Goal: Complete application form

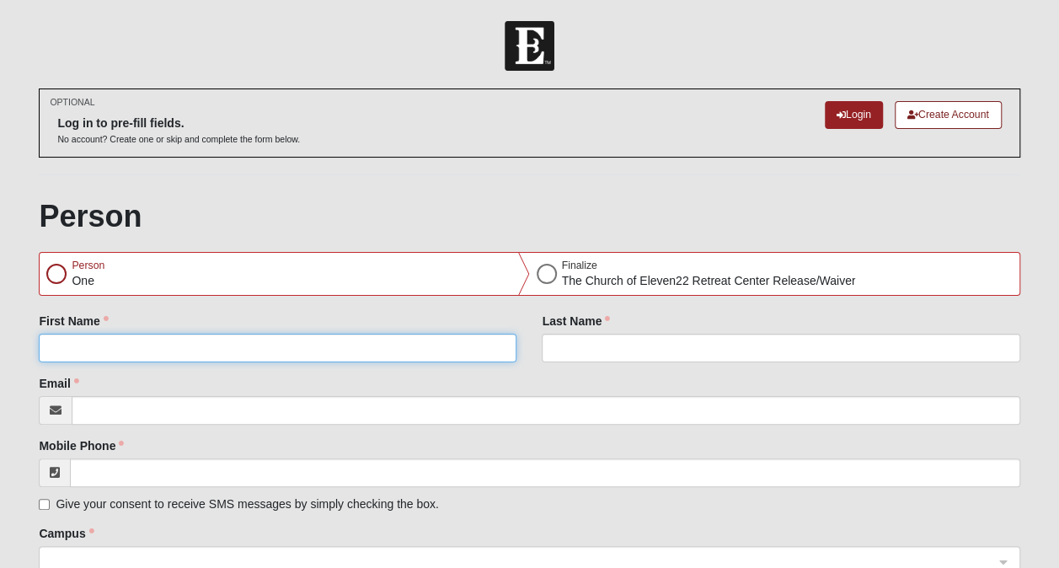
click at [68, 345] on input "First Name" at bounding box center [278, 348] width 478 height 29
type input "[PERSON_NAME]"
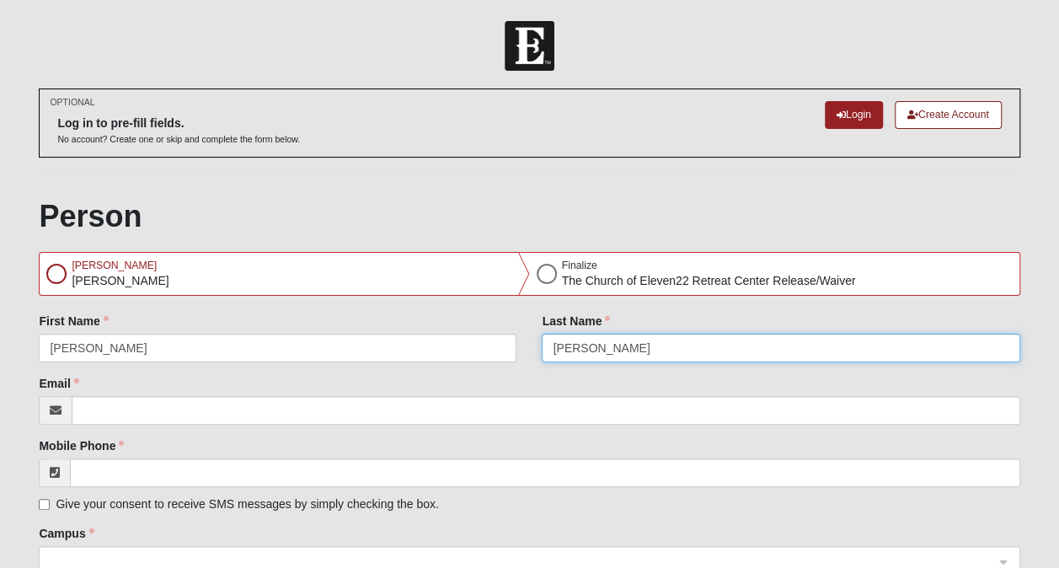
type input "[PERSON_NAME]"
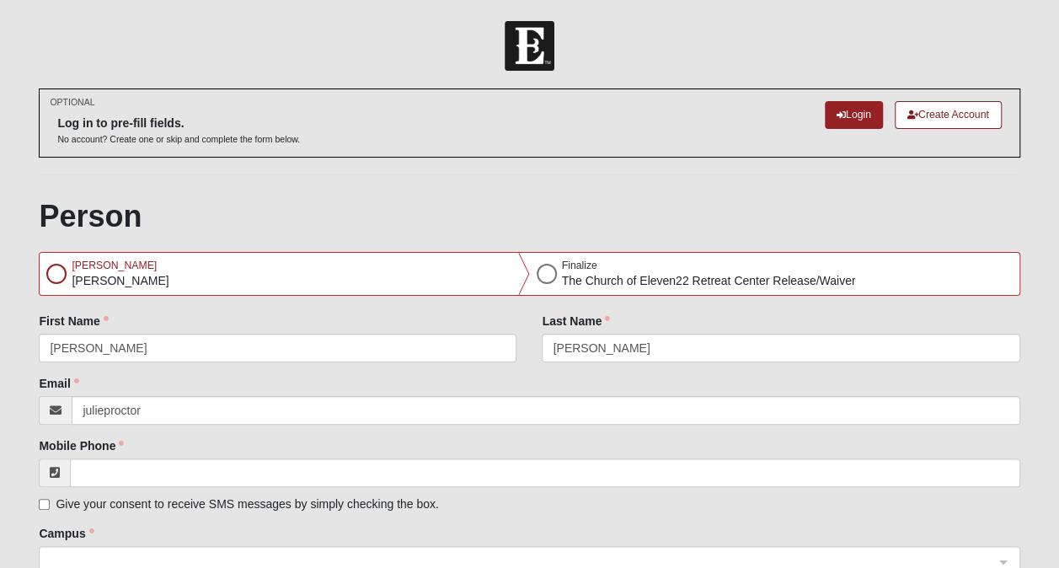
click at [420, 440] on div "Mobile Phone Give your consent to receive SMS messages by simply checking the b…" at bounding box center [529, 474] width 981 height 75
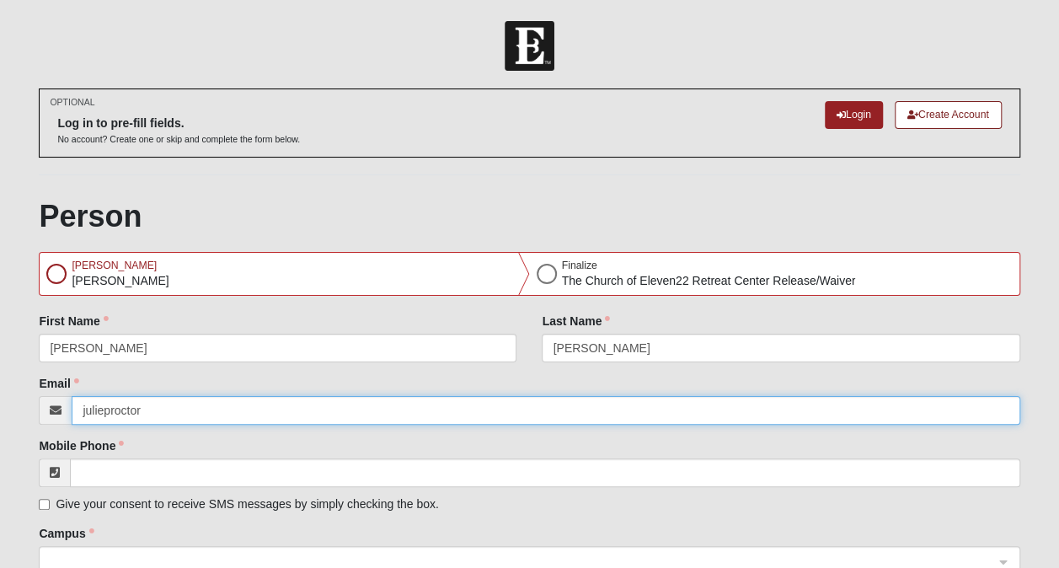
click at [180, 410] on input "julieproctor" at bounding box center [546, 410] width 948 height 29
type input "[EMAIL_ADDRESS][DOMAIN_NAME]"
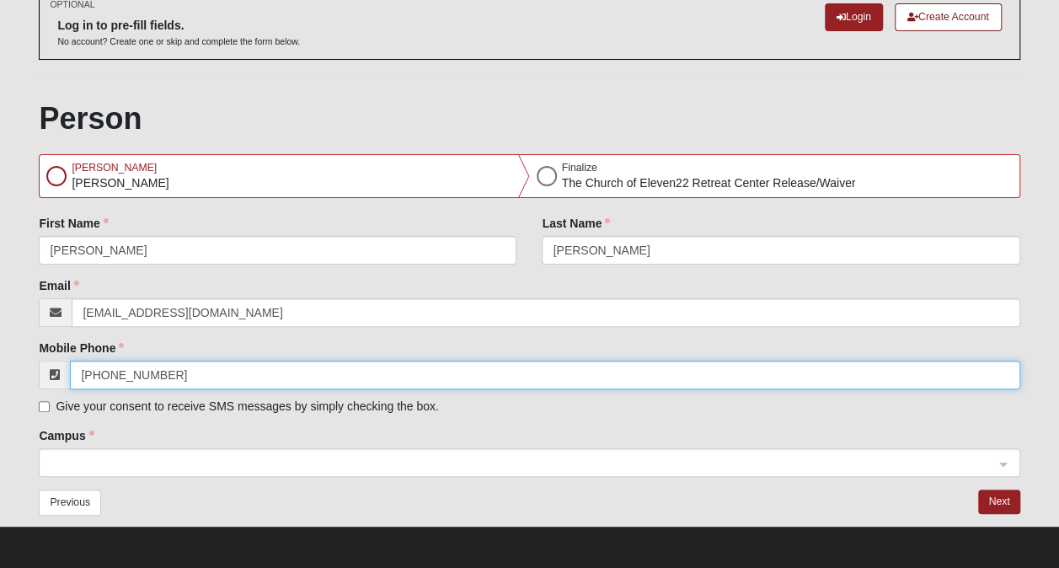
scroll to position [98, 0]
click at [82, 460] on span at bounding box center [521, 463] width 943 height 19
type input "[PHONE_NUMBER]"
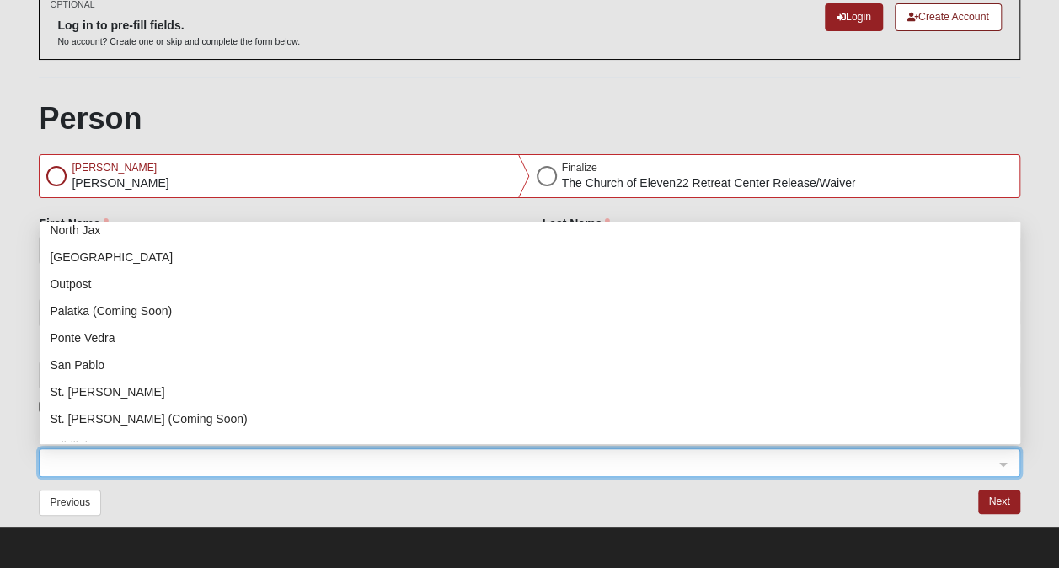
scroll to position [172, 0]
click at [104, 370] on div "San Pablo" at bounding box center [530, 363] width 960 height 19
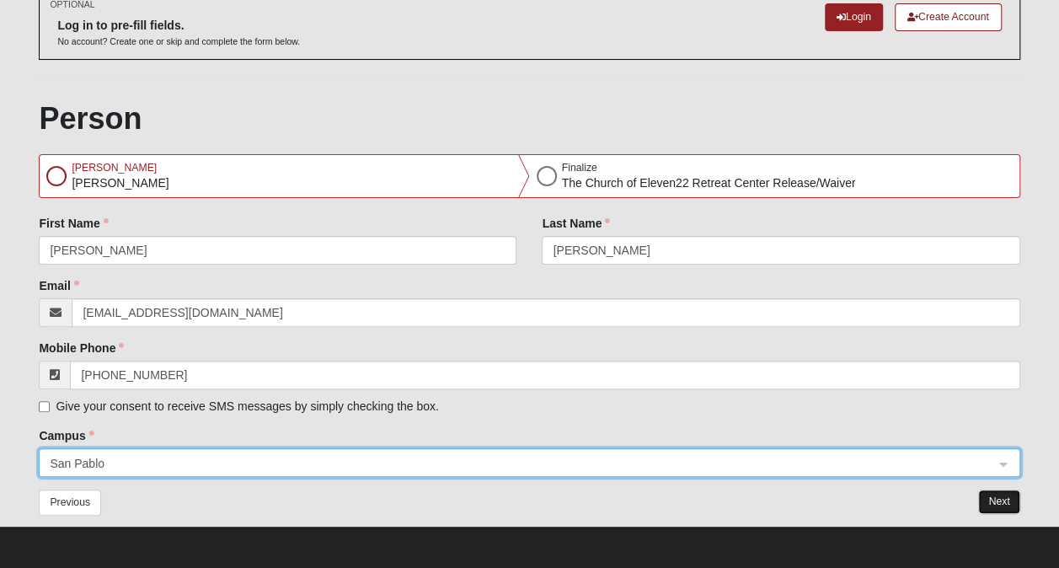
click at [999, 497] on button "Next" at bounding box center [998, 501] width 41 height 24
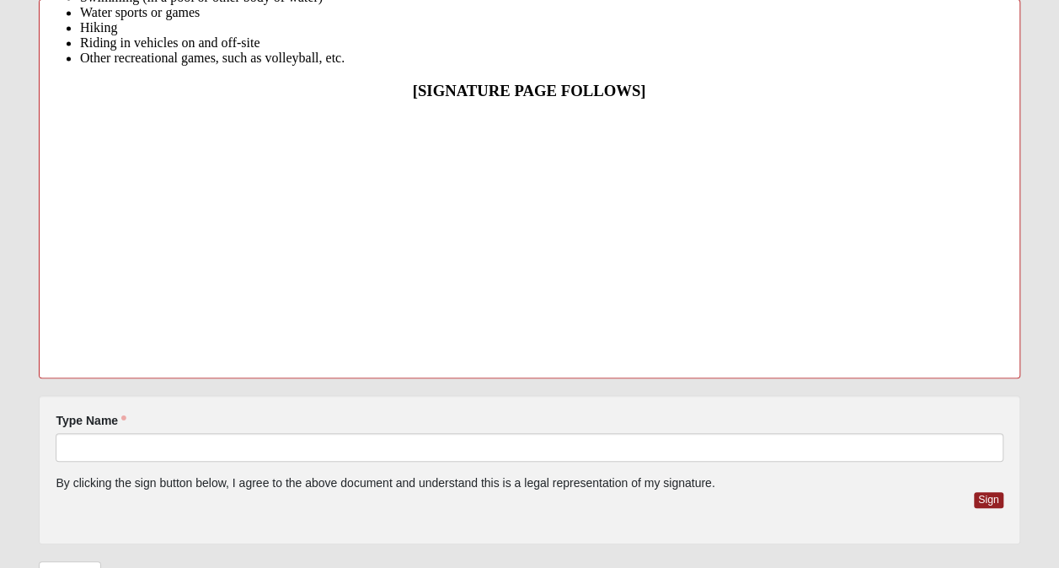
scroll to position [452, 0]
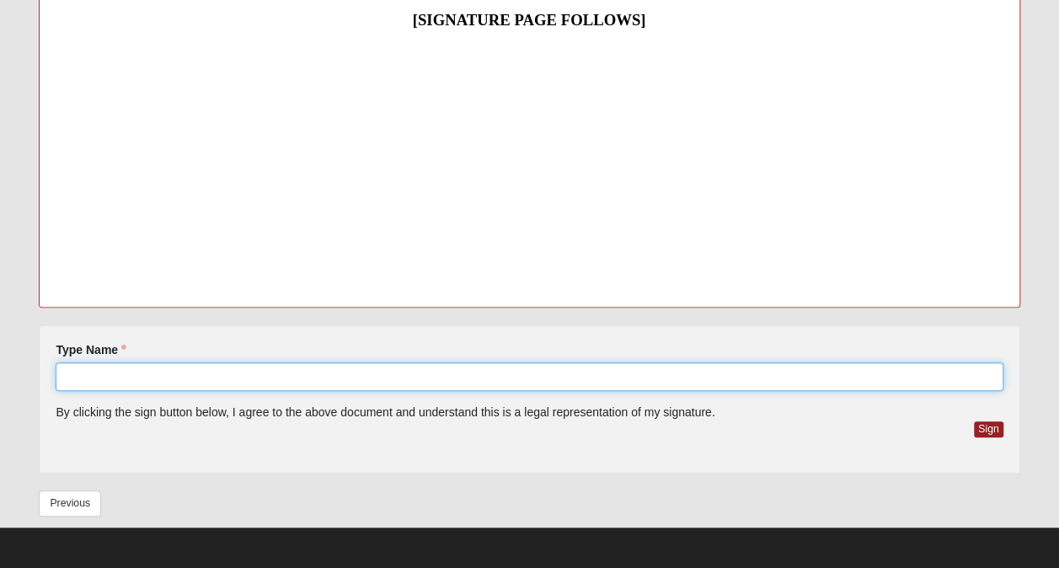
click at [98, 372] on input "Type Name" at bounding box center [529, 376] width 947 height 29
type input "[PERSON_NAME]"
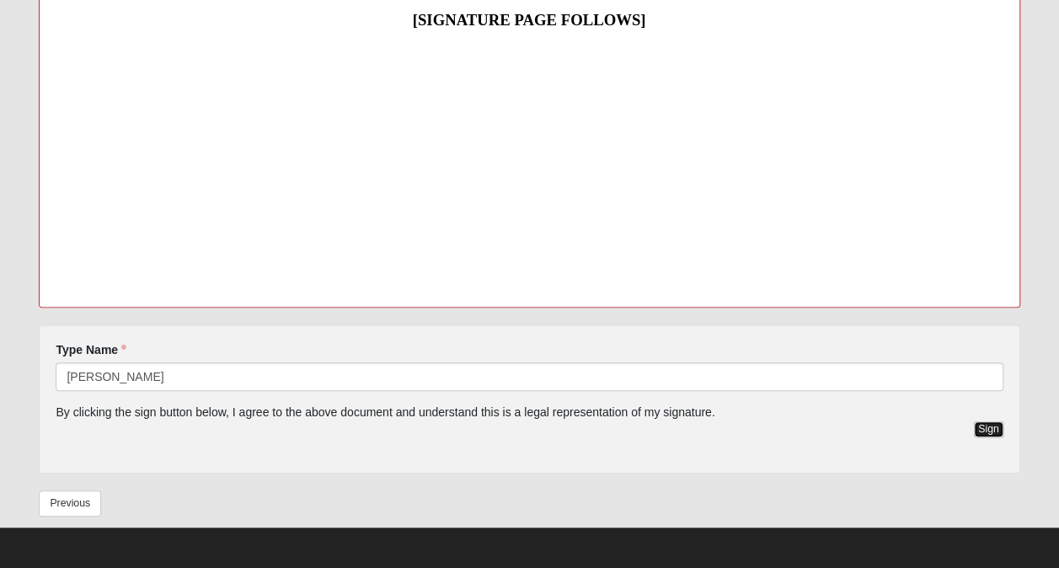
click at [989, 426] on button "Sign" at bounding box center [988, 429] width 29 height 16
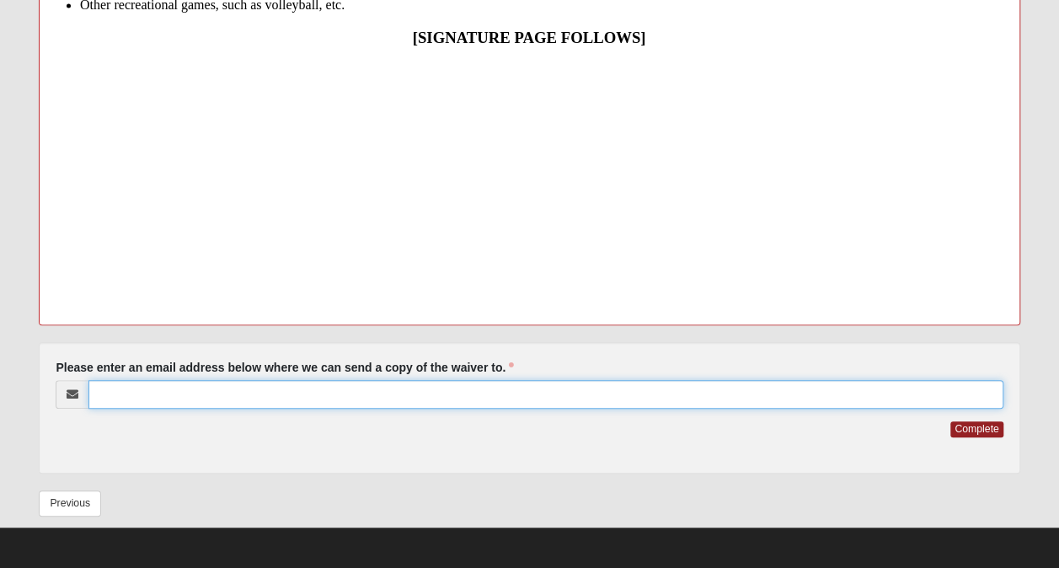
click at [174, 391] on input "Please enter an email address below where we can send a copy of the waiver to." at bounding box center [545, 394] width 914 height 29
type input "[EMAIL_ADDRESS][DOMAIN_NAME]"
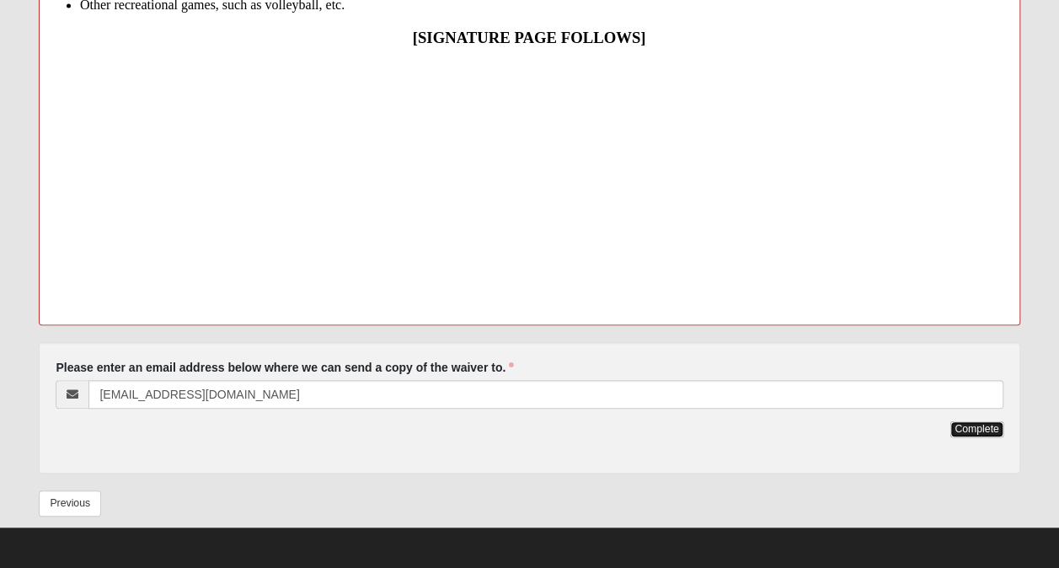
click at [978, 429] on button "Complete" at bounding box center [976, 429] width 52 height 16
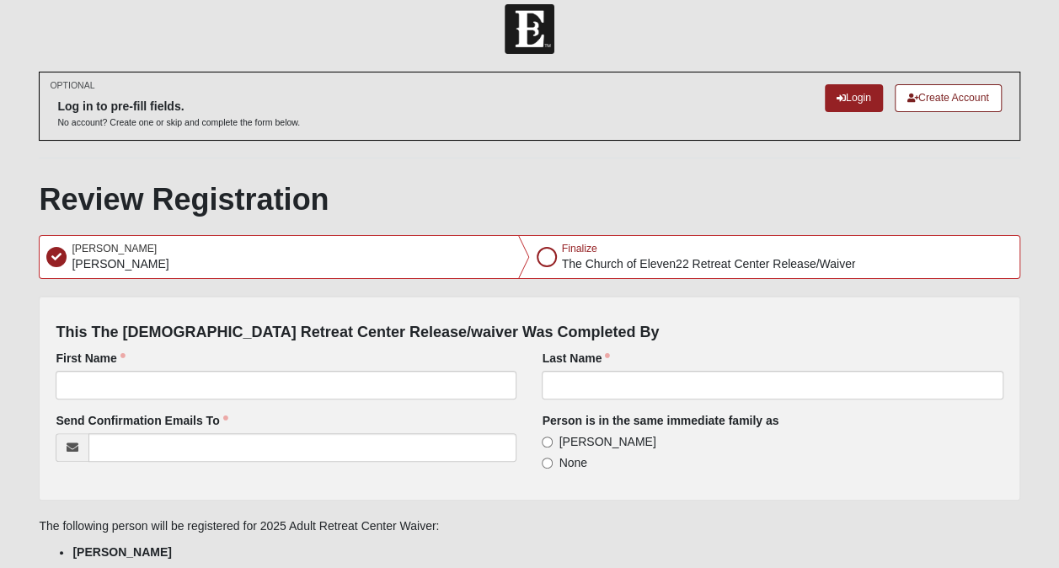
scroll to position [0, 0]
